Goal: Transaction & Acquisition: Purchase product/service

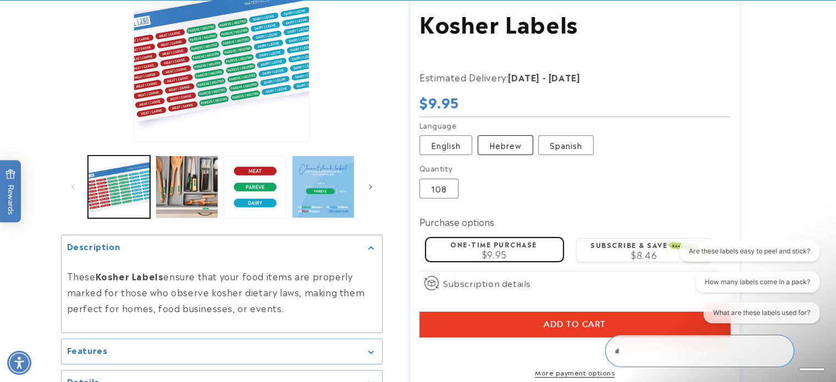
click at [495, 136] on label "Hebrew Variant sold out or unavailable" at bounding box center [506, 145] width 56 height 20
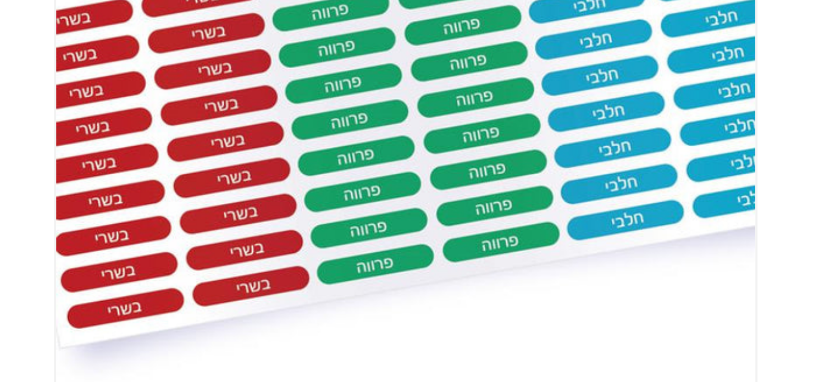
scroll to position [118, 0]
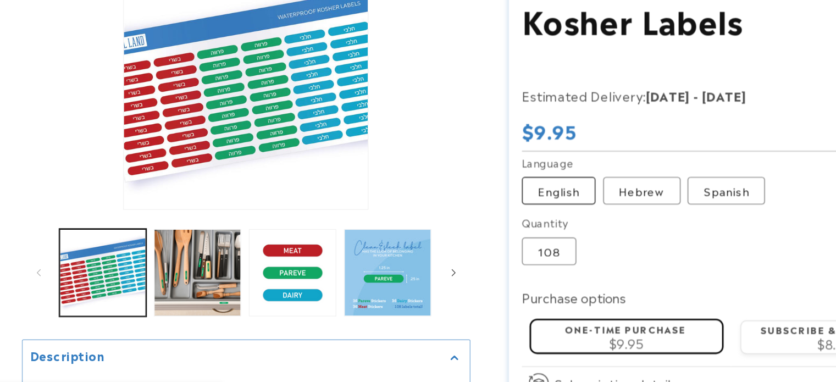
click at [449, 163] on label "English Variant sold out or unavailable" at bounding box center [446, 163] width 53 height 20
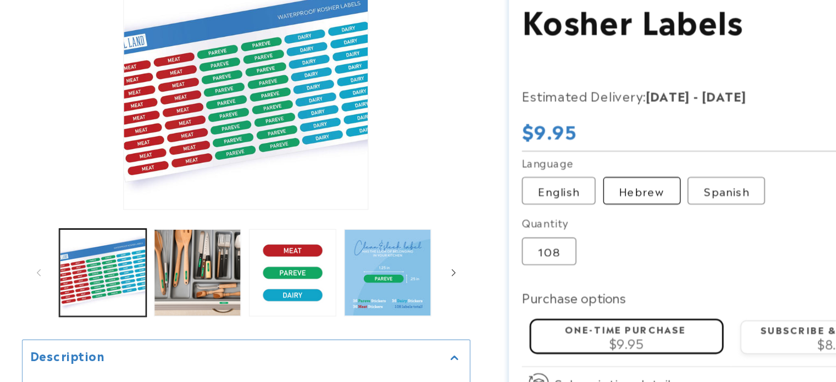
click at [505, 160] on label "Hebrew Variant sold out or unavailable" at bounding box center [506, 163] width 56 height 20
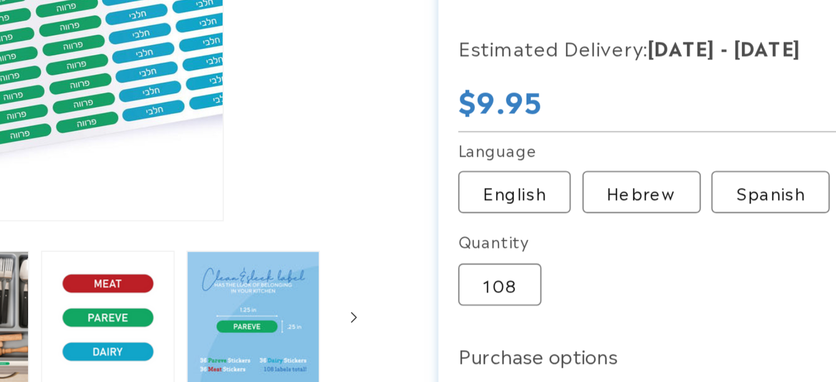
scroll to position [118, 0]
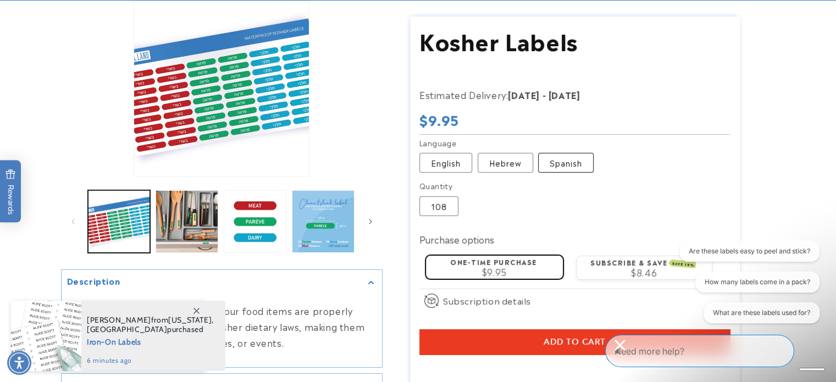
click at [571, 164] on label "Spanish Variant sold out or unavailable" at bounding box center [566, 163] width 56 height 20
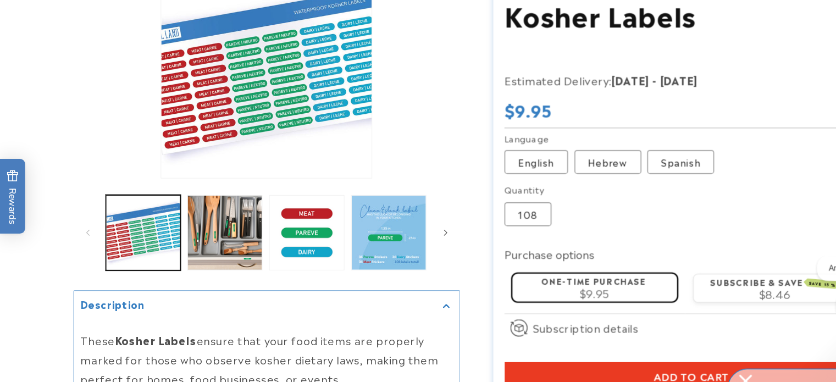
scroll to position [118, 0]
